Goal: Use online tool/utility: Utilize a website feature to perform a specific function

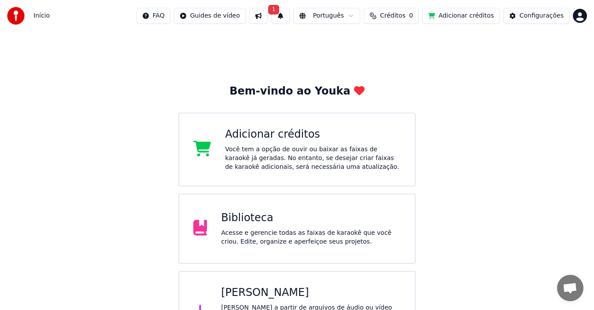
click at [413, 15] on span "0" at bounding box center [411, 15] width 4 height 9
click at [403, 65] on button "Atualizar" at bounding box center [401, 66] width 49 height 16
click at [357, 45] on th "Recarregar" at bounding box center [355, 42] width 41 height 18
click at [443, 42] on th "Expiração (dias)" at bounding box center [438, 42] width 57 height 18
click at [580, 12] on html "Início FAQ Guides de vídeo 1 Português Créditos 0 Adicionar créditos Configuraç…" at bounding box center [297, 177] width 594 height 354
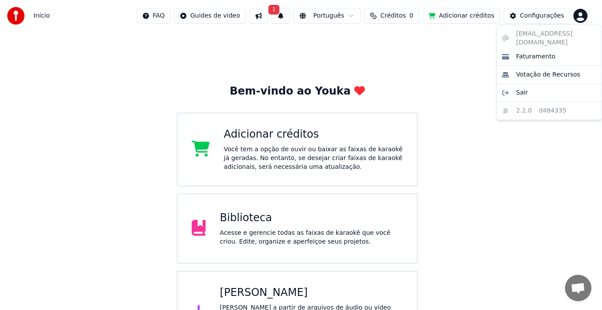
click at [203, 70] on html "Início FAQ Guides de vídeo 1 Português Créditos 0 Adicionar créditos Configuraç…" at bounding box center [301, 177] width 602 height 354
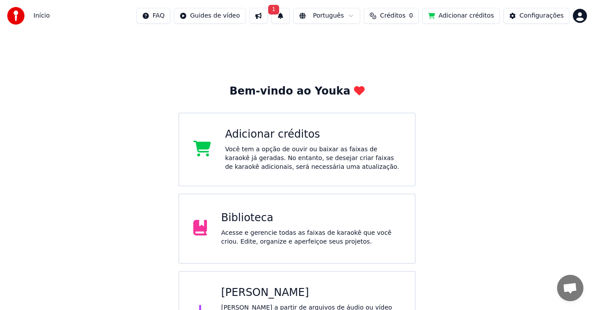
scroll to position [35, 0]
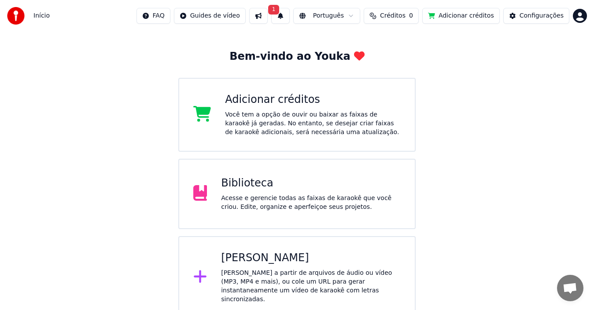
click at [243, 245] on div "Criar Karaokê Crie karaokê a partir de arquivos de áudio ou vídeo (MP3, MP4 e m…" at bounding box center [297, 278] width 238 height 83
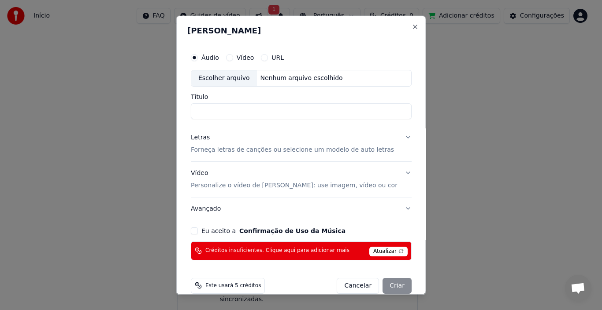
click at [376, 252] on span "Atualizar" at bounding box center [388, 252] width 38 height 10
drag, startPoint x: 393, startPoint y: 26, endPoint x: 400, endPoint y: 26, distance: 7.5
click at [396, 26] on div "[PERSON_NAME] Áudio Vídeo URL Escolher arquivo Nenhum arquivo escolhido Título …" at bounding box center [301, 155] width 250 height 280
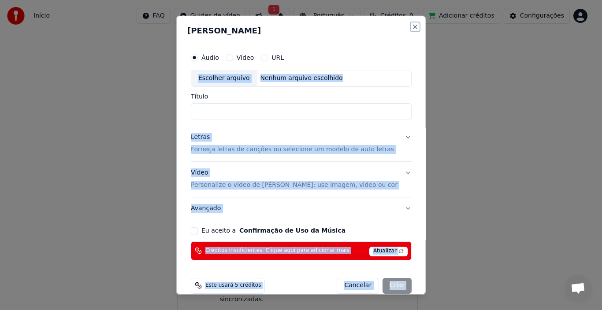
click at [411, 26] on button "Close" at bounding box center [414, 26] width 7 height 7
